Goal: Task Accomplishment & Management: Use online tool/utility

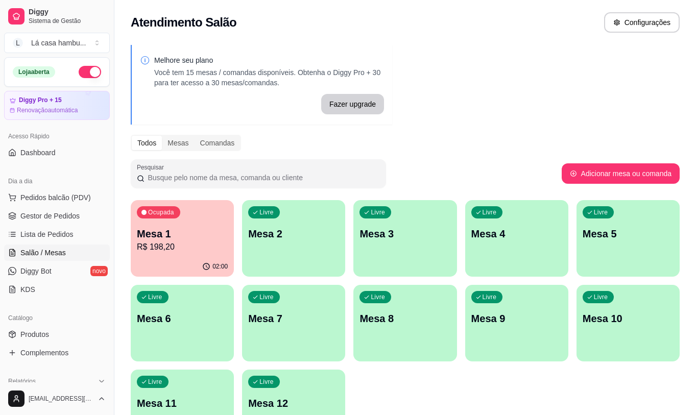
click at [539, 89] on div "Melhore seu plano Você tem 15 mesas / comandas disponíveis. Obtenha o Diggy Pro…" at bounding box center [405, 249] width 582 height 420
click at [169, 246] on p "R$ 198,20" at bounding box center [182, 247] width 91 height 12
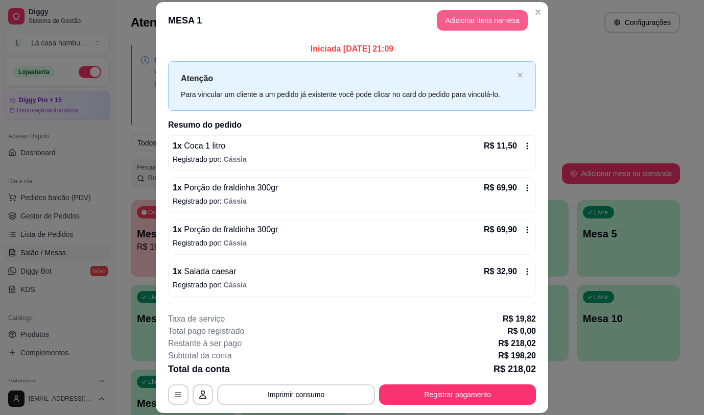
click at [472, 23] on button "Adicionar itens na mesa" at bounding box center [482, 20] width 91 height 20
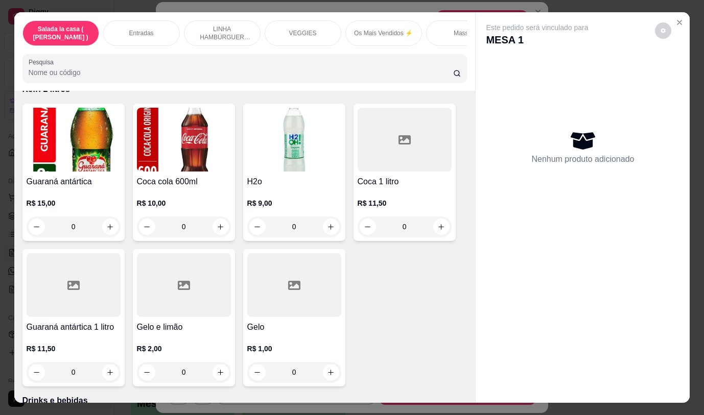
scroll to position [4712, 0]
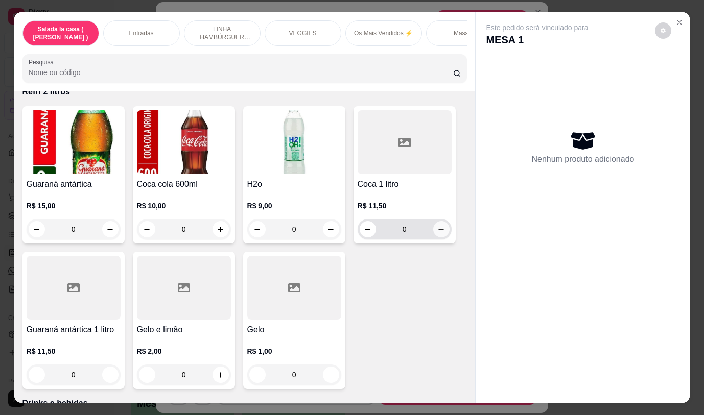
click at [437, 226] on icon "increase-product-quantity" at bounding box center [441, 230] width 8 height 8
type input "1"
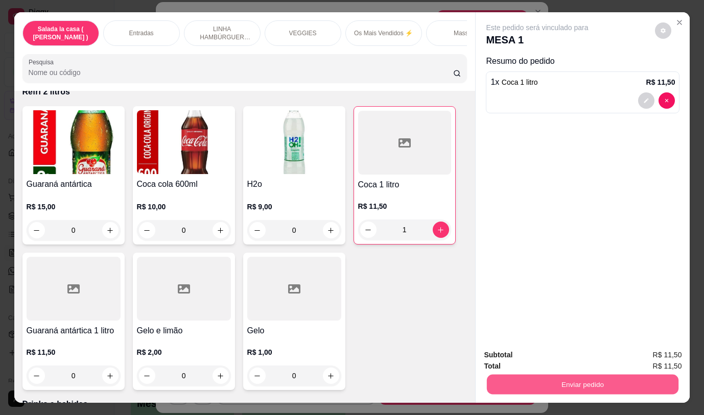
click at [555, 375] on button "Enviar pedido" at bounding box center [583, 385] width 192 height 20
click at [540, 351] on button "Não registrar e enviar pedido" at bounding box center [549, 355] width 106 height 19
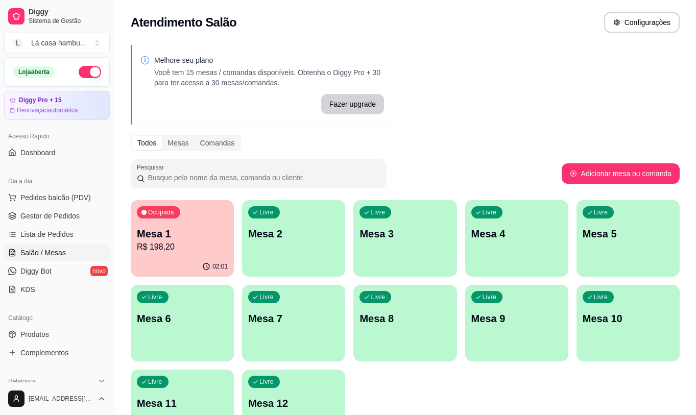
click at [146, 260] on div "02:01" at bounding box center [182, 267] width 103 height 20
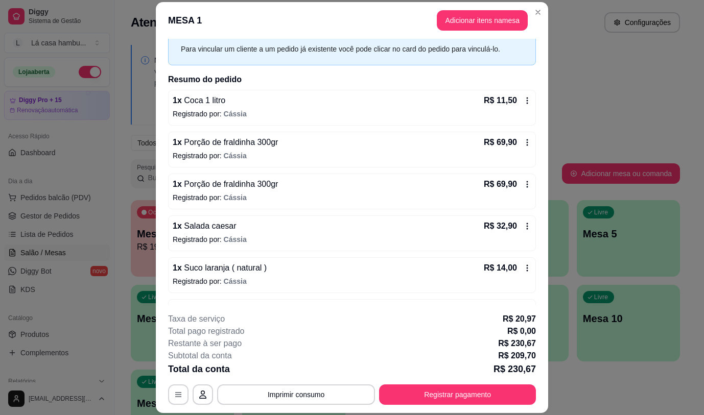
scroll to position [29, 0]
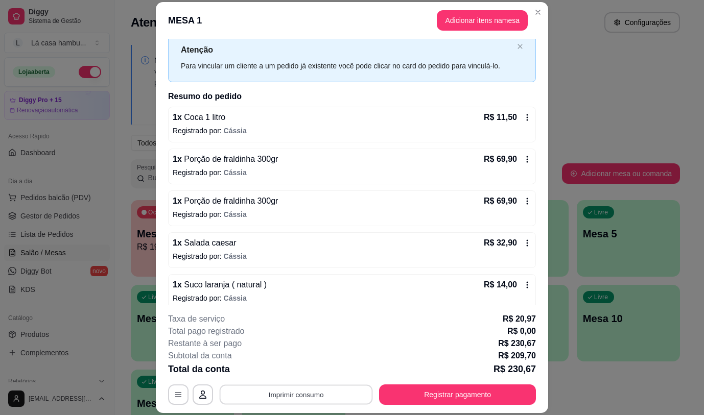
click at [279, 393] on button "Imprimir consumo" at bounding box center [296, 395] width 153 height 20
click at [289, 372] on button "IMPRESSORA" at bounding box center [296, 371] width 74 height 16
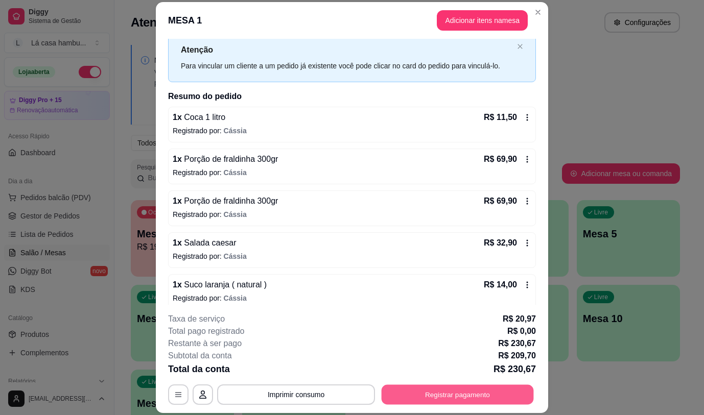
click at [498, 385] on button "Registrar pagamento" at bounding box center [458, 395] width 152 height 20
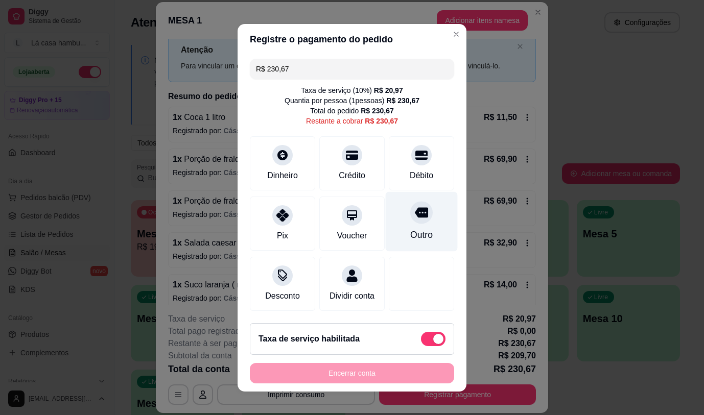
click at [417, 221] on div "Outro" at bounding box center [422, 222] width 72 height 60
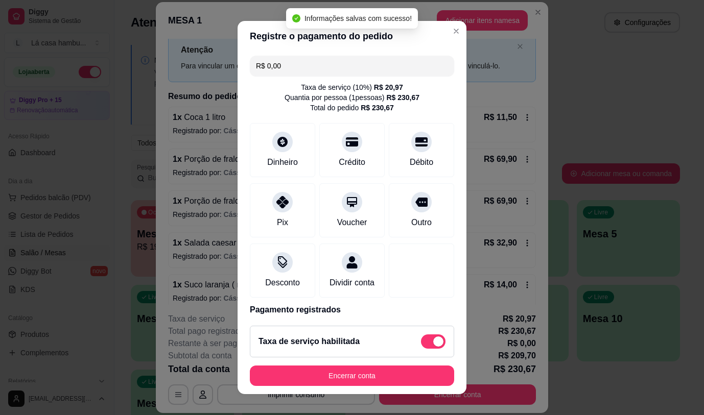
type input "R$ 0,00"
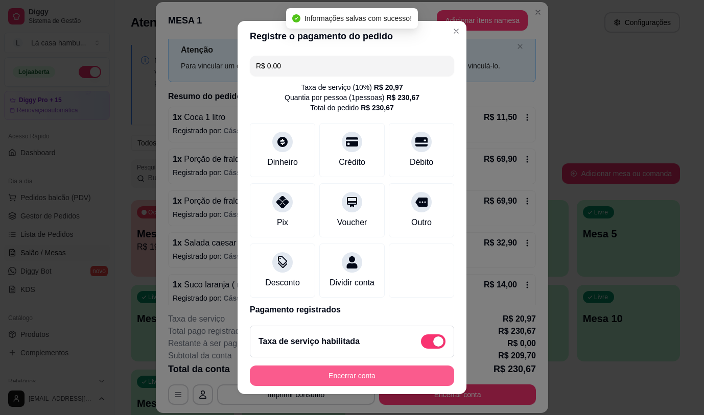
click at [375, 382] on button "Encerrar conta" at bounding box center [352, 376] width 204 height 20
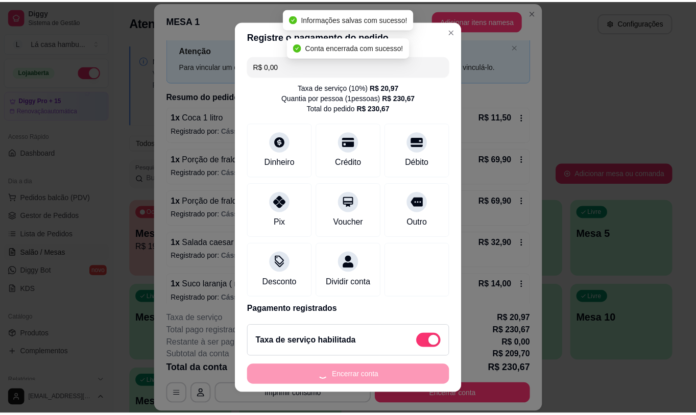
scroll to position [0, 0]
